Goal: Find specific fact: Find specific fact

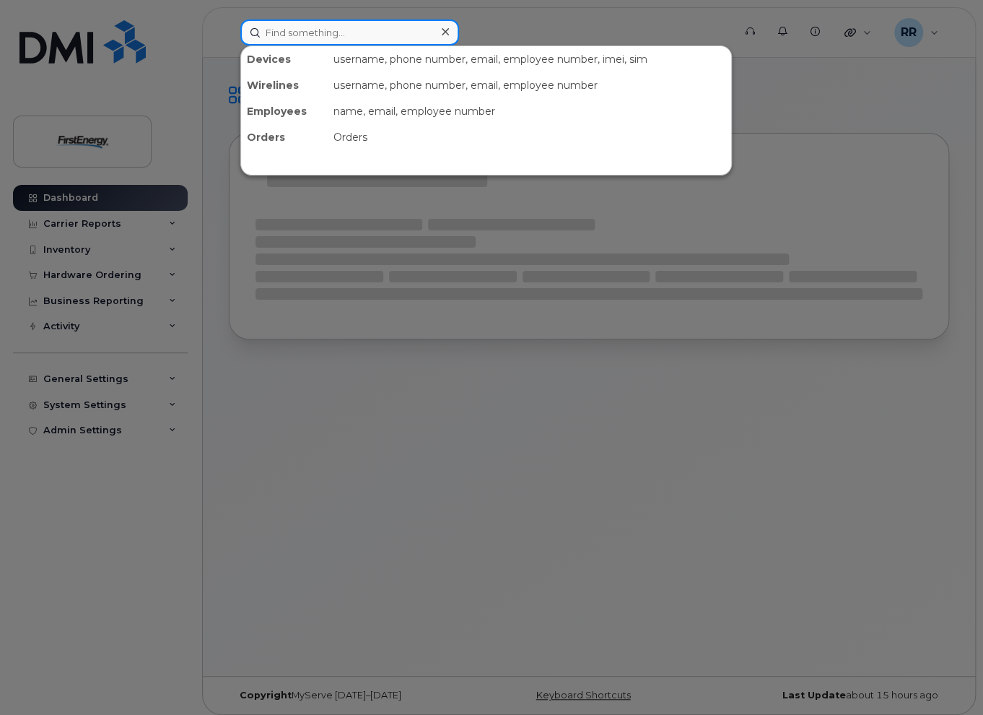
click at [335, 30] on input at bounding box center [349, 32] width 219 height 26
paste input "[PERSON_NAME]"
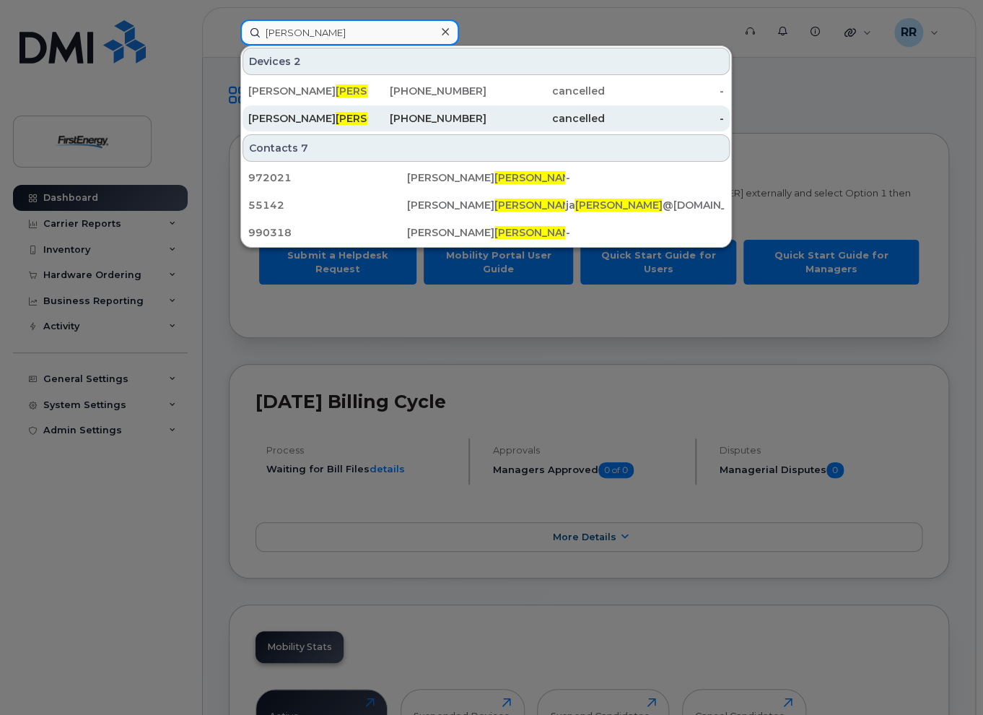
type input "[PERSON_NAME]"
click at [455, 113] on div "[PHONE_NUMBER]" at bounding box center [426, 118] width 119 height 14
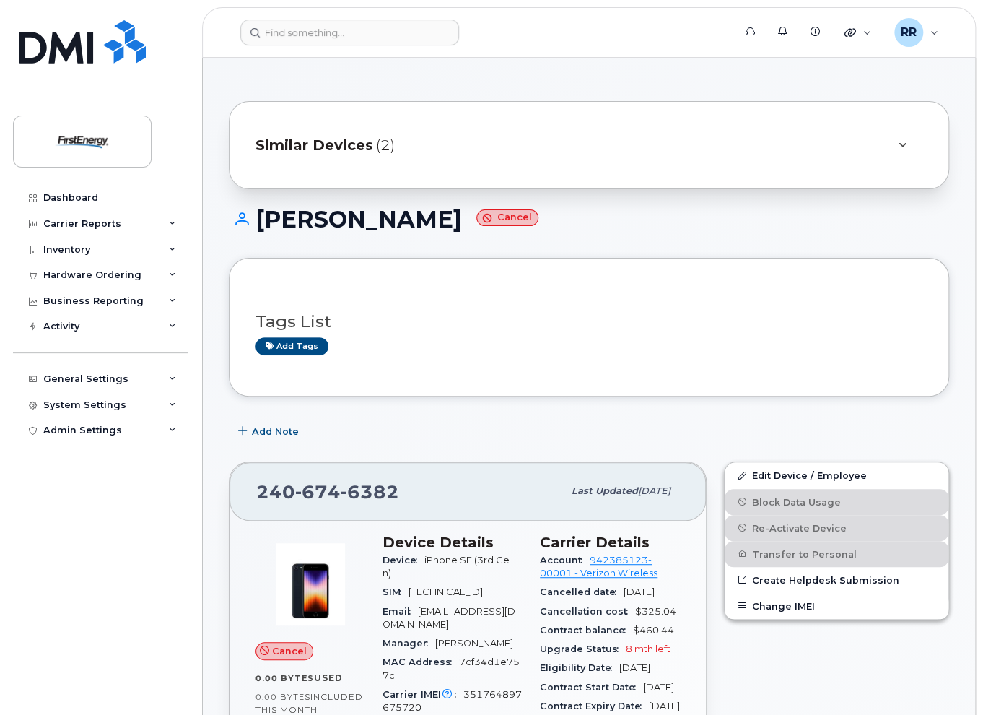
click at [728, 144] on div "Similar Devices (2)" at bounding box center [569, 145] width 626 height 35
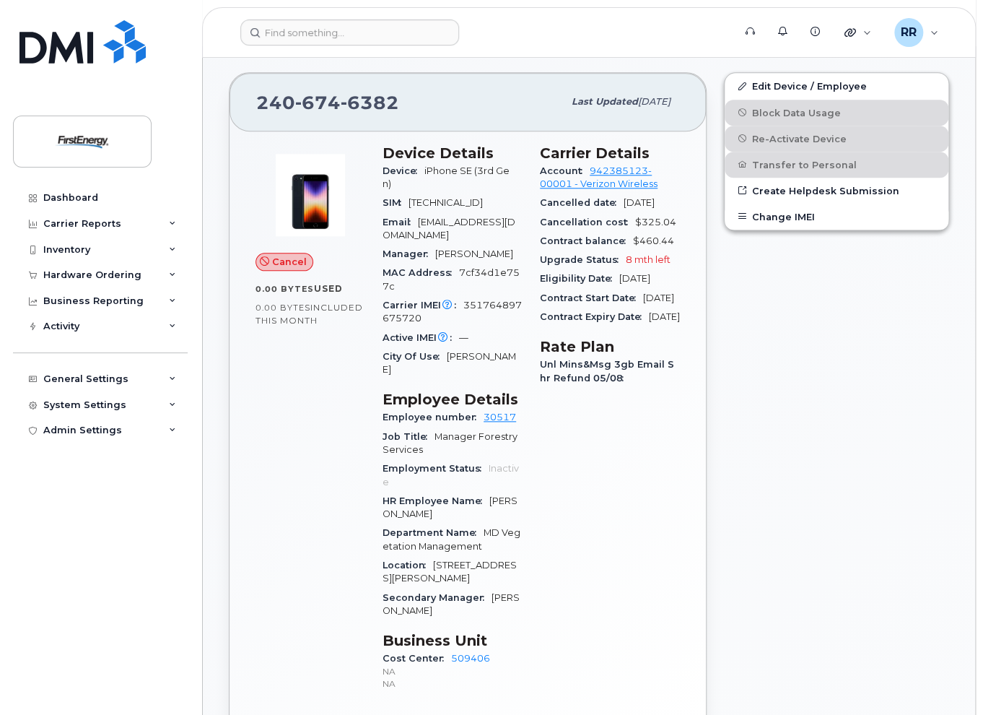
scroll to position [433, 0]
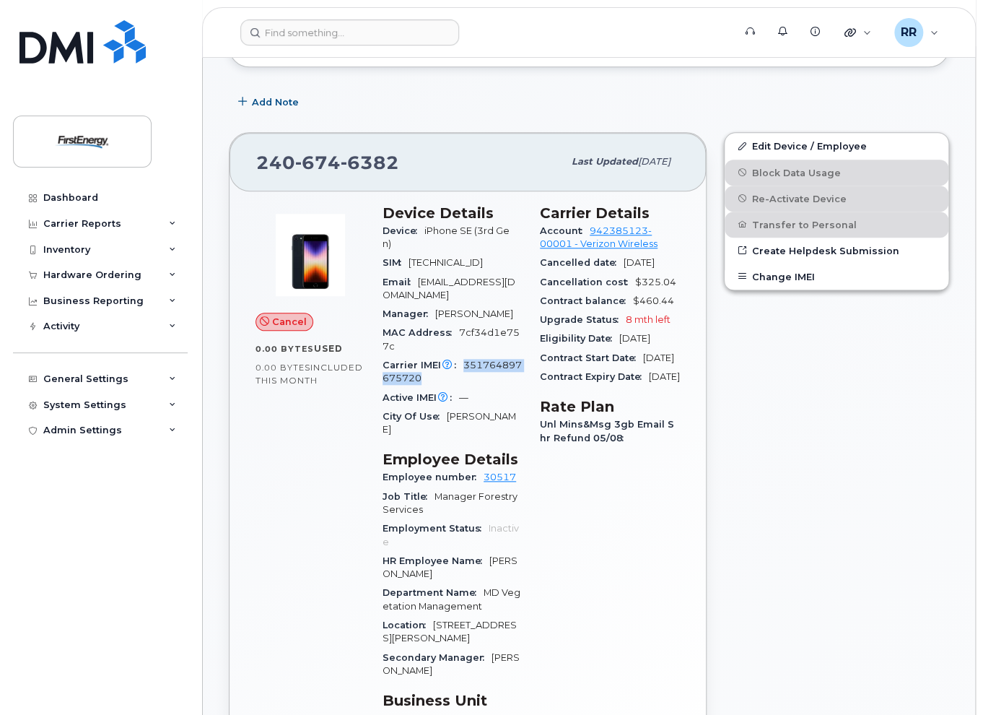
drag, startPoint x: 465, startPoint y: 373, endPoint x: 475, endPoint y: 388, distance: 17.6
click at [475, 388] on div "Carrier IMEI Carrier IMEI is reported during the last billing cycle or change o…" at bounding box center [453, 372] width 140 height 32
copy span "351764897675720"
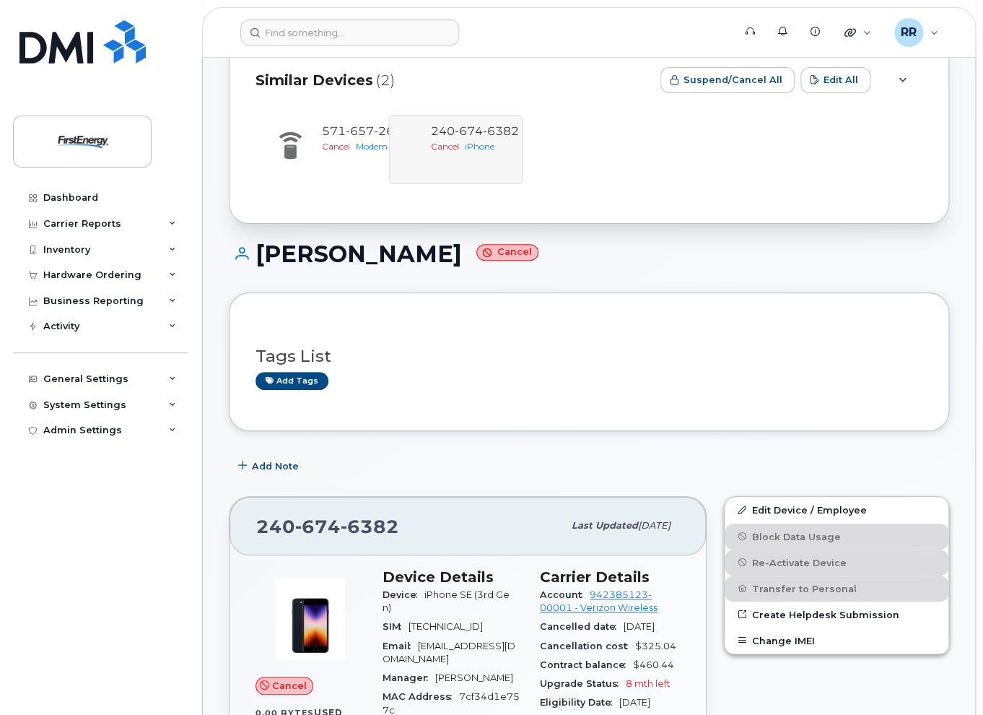
scroll to position [289, 0]
